Goal: Navigation & Orientation: Find specific page/section

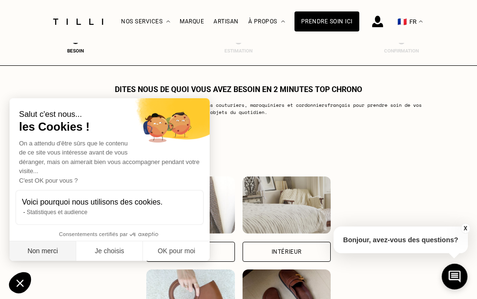
click at [45, 250] on button "Non merci" at bounding box center [43, 251] width 67 height 20
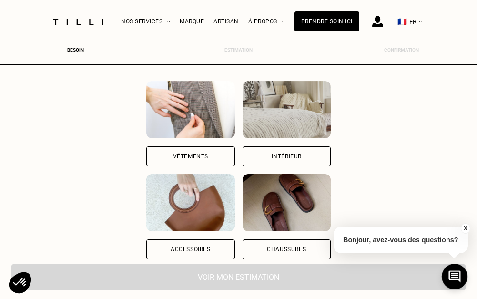
scroll to position [105, 0]
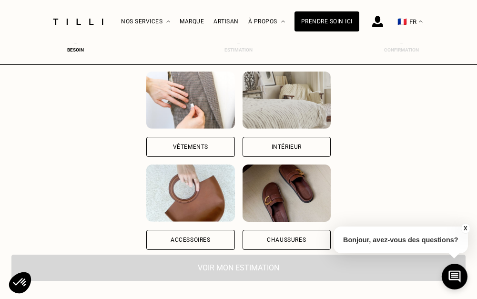
drag, startPoint x: 201, startPoint y: 109, endPoint x: 210, endPoint y: 122, distance: 16.0
click at [201, 109] on img at bounding box center [190, 100] width 88 height 57
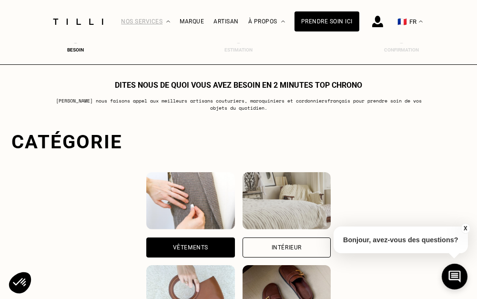
scroll to position [0, 4]
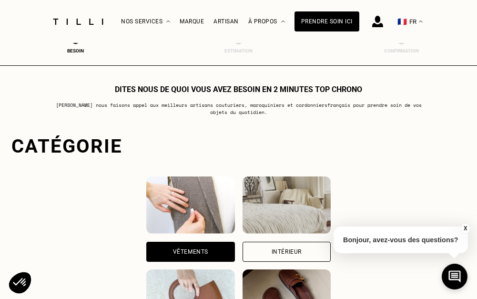
click at [380, 25] on img at bounding box center [378, 21] width 11 height 11
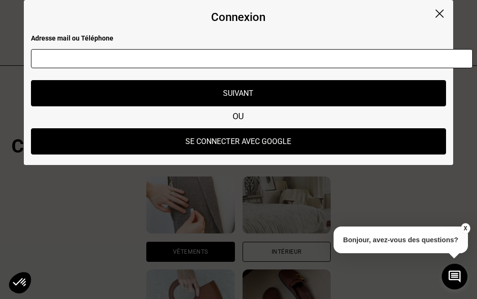
click at [438, 10] on div "Connexion Adresse mail ou Téléphone Adresse mail ou numéro de téléphone non val…" at bounding box center [239, 82] width 430 height 165
click at [440, 12] on img at bounding box center [440, 14] width 8 height 8
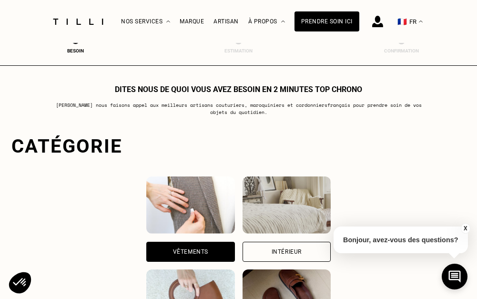
click at [400, 43] on span at bounding box center [402, 40] width 8 height 8
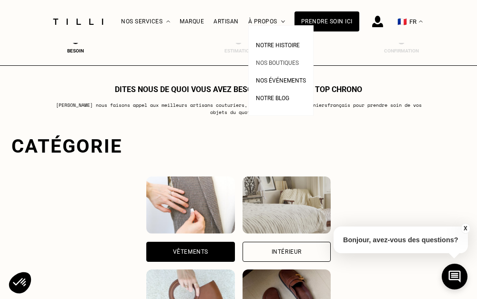
drag, startPoint x: 280, startPoint y: 15, endPoint x: 273, endPoint y: 64, distance: 49.1
click at [273, 64] on span "Nos boutiques" at bounding box center [277, 63] width 43 height 7
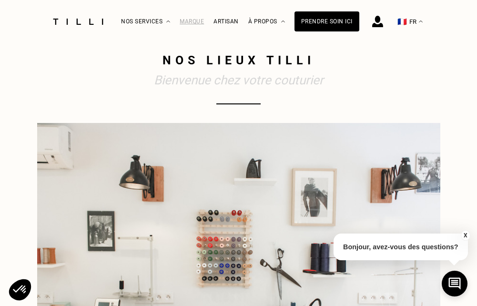
click at [191, 20] on div "Marque" at bounding box center [192, 21] width 24 height 7
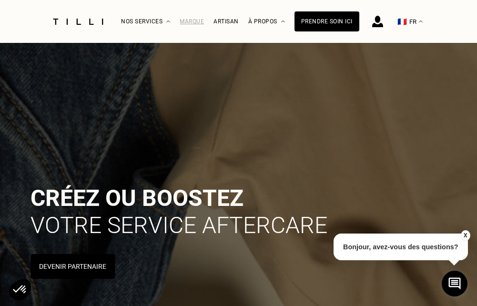
click at [191, 21] on div "Marque" at bounding box center [192, 21] width 24 height 7
click at [195, 25] on div "Marque" at bounding box center [192, 21] width 24 height 42
click at [228, 21] on div "Artisan" at bounding box center [226, 21] width 25 height 7
